Goal: Transaction & Acquisition: Purchase product/service

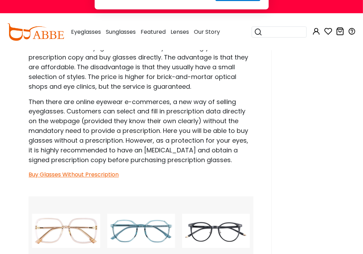
scroll to position [801, 0]
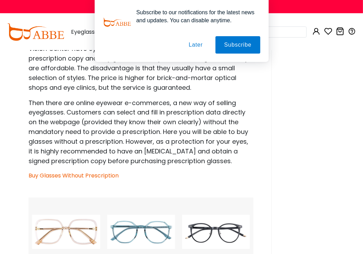
click at [94, 176] on link "Buy Glasses Without Prescription" at bounding box center [74, 176] width 90 height 8
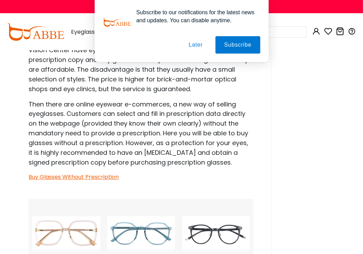
click at [196, 46] on button "Later" at bounding box center [195, 44] width 31 height 17
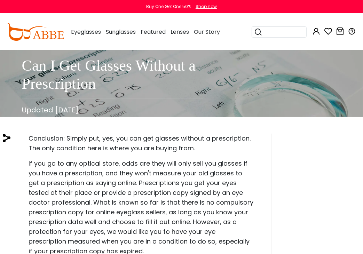
scroll to position [0, 0]
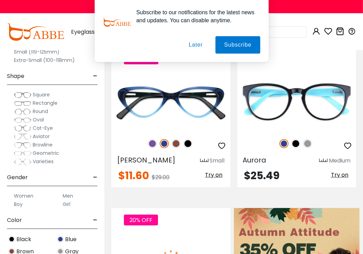
scroll to position [313, 0]
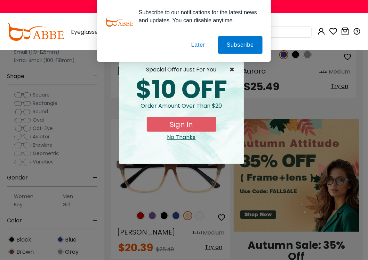
click at [234, 68] on span "×" at bounding box center [234, 69] width 9 height 8
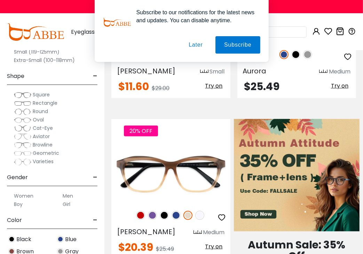
click at [0, 0] on button "Later" at bounding box center [0, 0] width 0 height 0
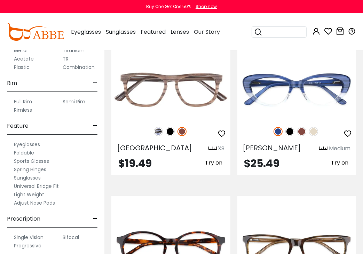
scroll to position [1741, 0]
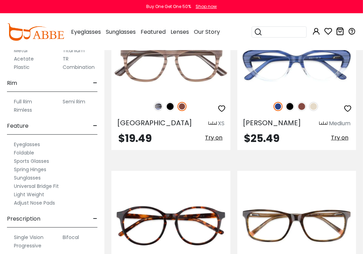
click at [31, 237] on label "Single Vision" at bounding box center [29, 237] width 30 height 8
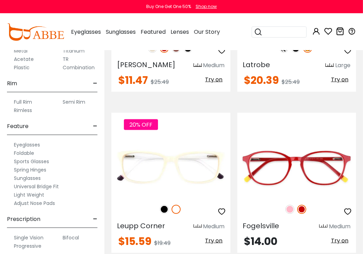
scroll to position [662, 0]
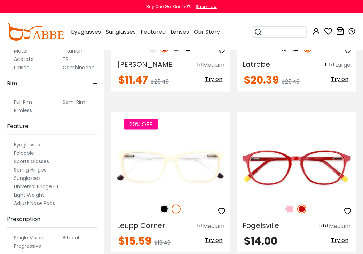
click at [16, 235] on label "Single Vision" at bounding box center [29, 238] width 30 height 8
